Goal: Task Accomplishment & Management: Complete application form

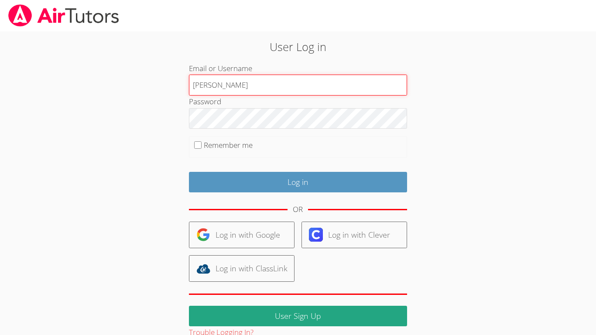
type input "[PERSON_NAME]"
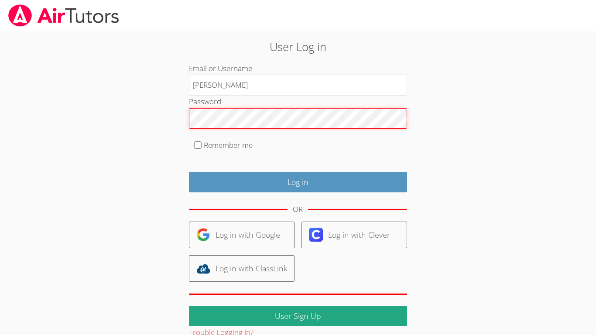
click at [189, 172] on input "Log in" at bounding box center [298, 182] width 218 height 20
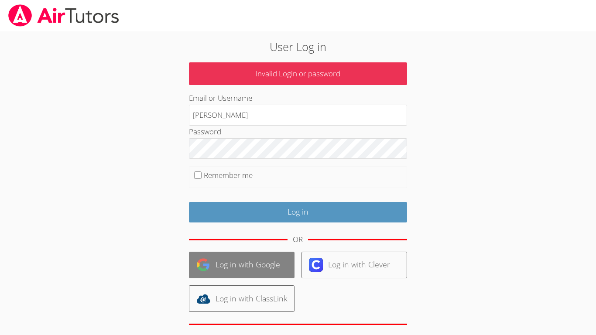
click at [264, 262] on link "Log in with Google" at bounding box center [242, 265] width 106 height 27
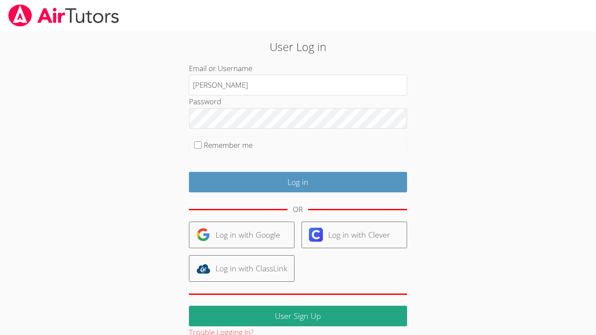
scroll to position [17, 0]
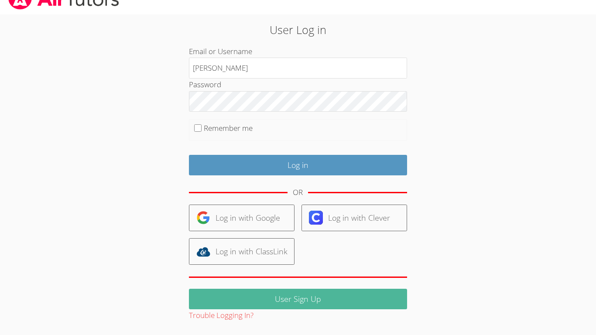
click at [219, 309] on link "User Sign Up" at bounding box center [298, 299] width 218 height 20
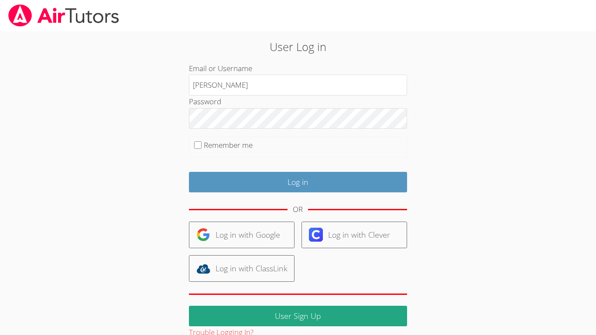
scroll to position [4, 0]
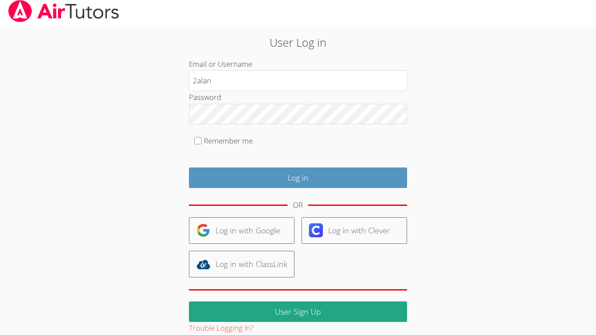
type input "2alan"
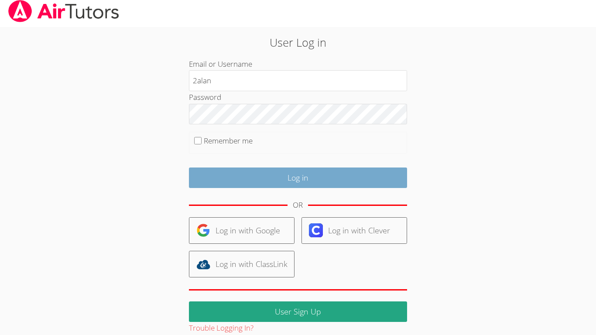
click at [285, 169] on input "Log in" at bounding box center [298, 177] width 218 height 20
